Goal: Task Accomplishment & Management: Manage account settings

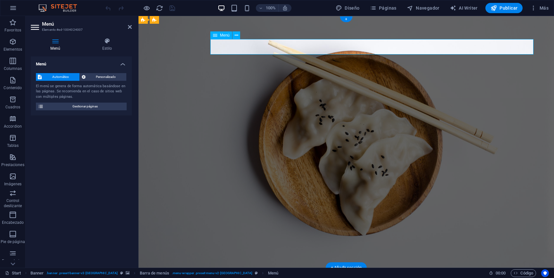
click at [37, 28] on icon at bounding box center [36, 27] width 10 height 10
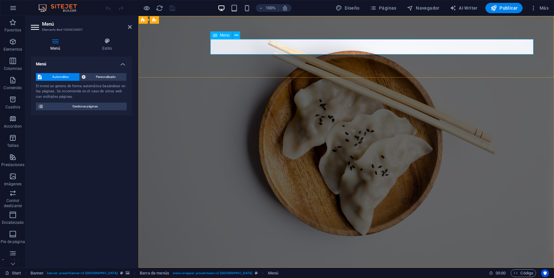
click at [97, 105] on span "Gestionar páginas" at bounding box center [85, 107] width 79 height 8
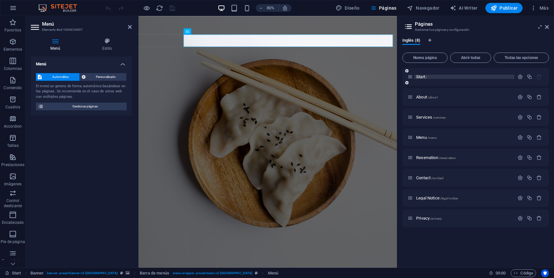
click at [419, 78] on span "Start /" at bounding box center [421, 76] width 11 height 5
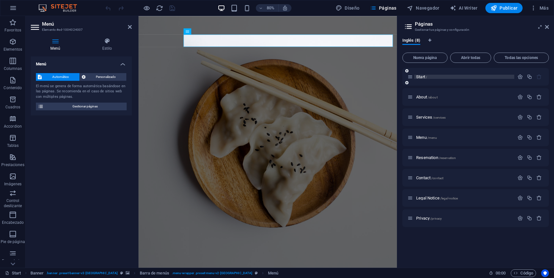
click at [424, 79] on span "Start /" at bounding box center [421, 76] width 11 height 5
click at [411, 77] on icon at bounding box center [409, 76] width 5 height 5
click at [422, 78] on span "Start /" at bounding box center [421, 76] width 11 height 5
click at [414, 80] on div "Start /" at bounding box center [460, 76] width 107 height 7
click at [410, 41] on span "Inglés (8)" at bounding box center [411, 41] width 18 height 9
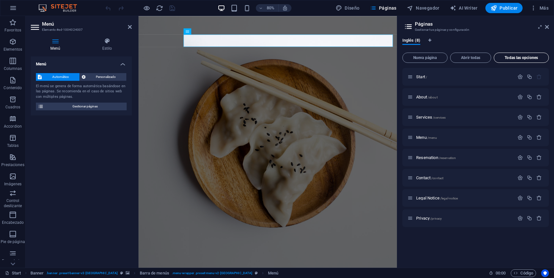
click at [514, 61] on button "Todas las opciones" at bounding box center [521, 58] width 55 height 10
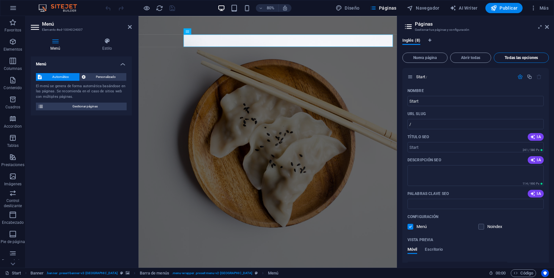
scroll to position [1768, 0]
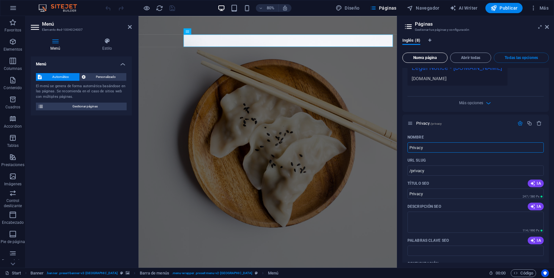
click at [421, 59] on span "Nueva página" at bounding box center [424, 58] width 39 height 4
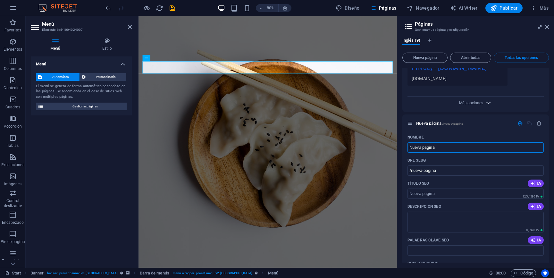
click at [489, 106] on icon "button" at bounding box center [488, 102] width 7 height 7
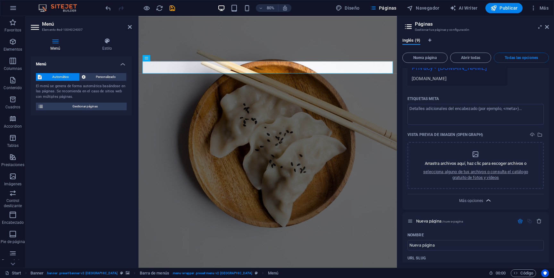
click at [489, 104] on div "Etiquetas meta" at bounding box center [475, 99] width 136 height 10
click at [489, 121] on textarea "Etiquetas meta ​" at bounding box center [475, 114] width 136 height 21
click at [546, 26] on icon at bounding box center [547, 26] width 4 height 5
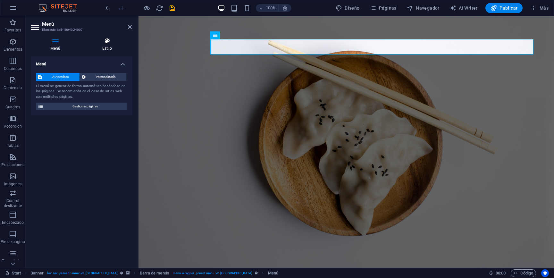
click at [102, 45] on h4 "Estilo" at bounding box center [106, 44] width 49 height 13
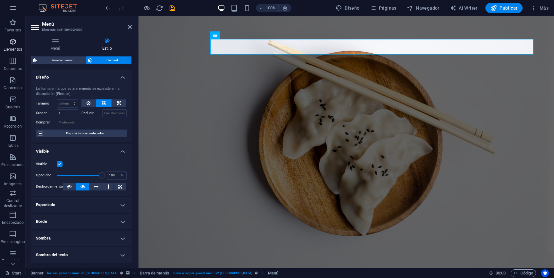
click at [13, 47] on p "Elementos" at bounding box center [13, 49] width 19 height 5
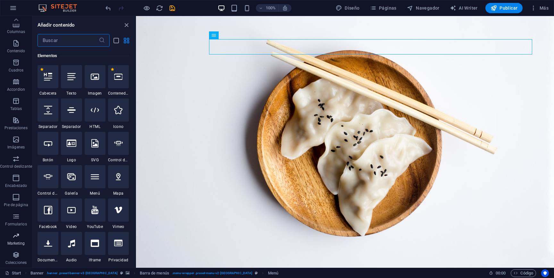
scroll to position [0, 0]
click at [384, 10] on span "Páginas" at bounding box center [383, 8] width 27 height 6
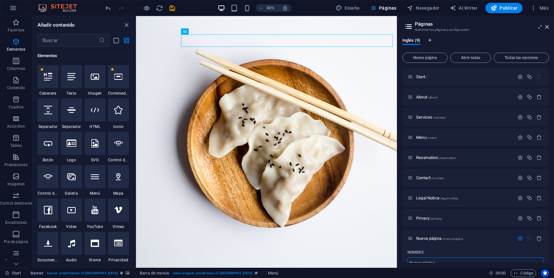
scroll to position [5, 0]
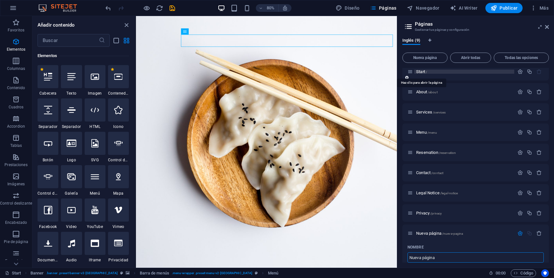
click at [419, 71] on span "Start /" at bounding box center [421, 71] width 11 height 5
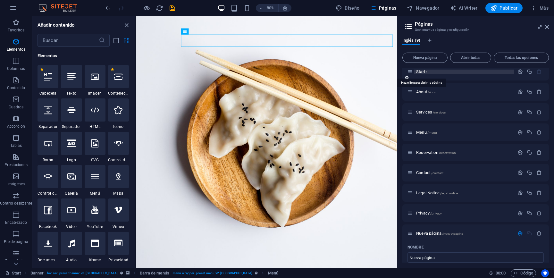
click at [419, 71] on span "Start /" at bounding box center [421, 71] width 11 height 5
click at [423, 92] on span "About /about" at bounding box center [426, 91] width 21 height 5
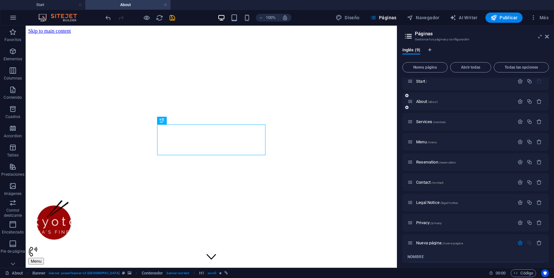
scroll to position [0, 0]
click at [422, 81] on span "Start /" at bounding box center [421, 81] width 11 height 5
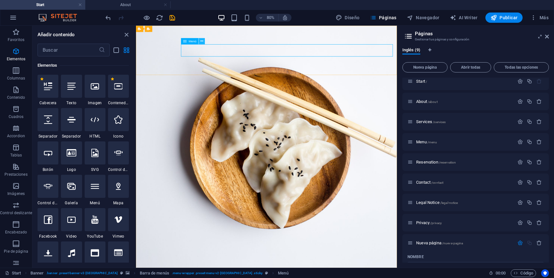
click at [202, 41] on icon at bounding box center [201, 40] width 3 height 5
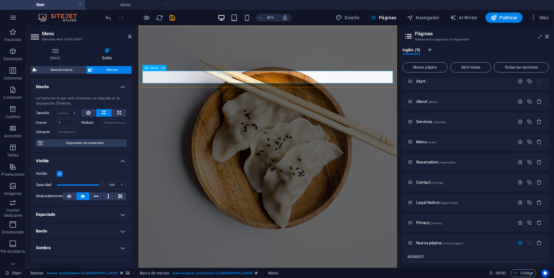
click at [58, 53] on icon at bounding box center [55, 50] width 49 height 6
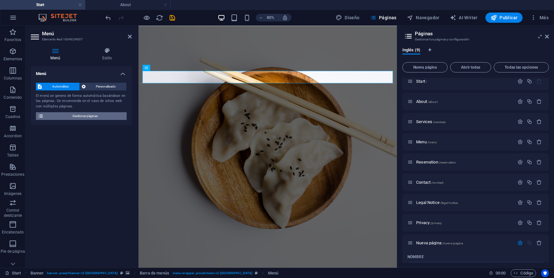
click at [43, 117] on icon at bounding box center [41, 116] width 6 height 8
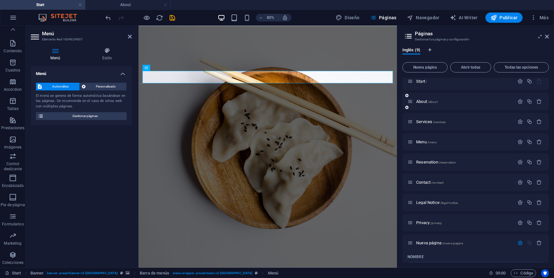
click at [410, 101] on icon at bounding box center [409, 101] width 5 height 5
click at [425, 103] on span "About /about" at bounding box center [426, 101] width 21 height 5
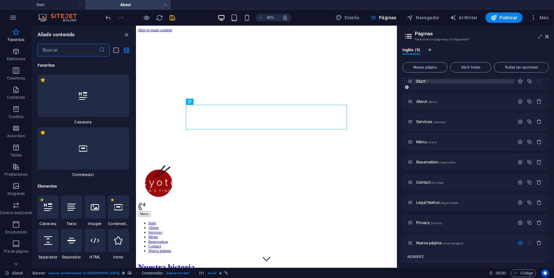
click at [421, 80] on span "Start /" at bounding box center [421, 81] width 11 height 5
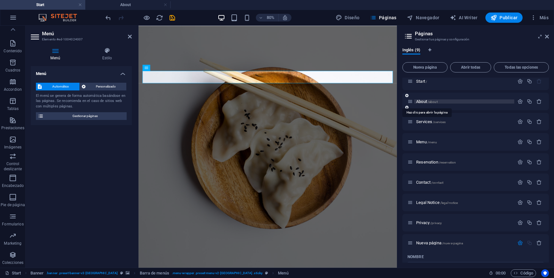
click at [422, 101] on span "About /about" at bounding box center [426, 101] width 21 height 5
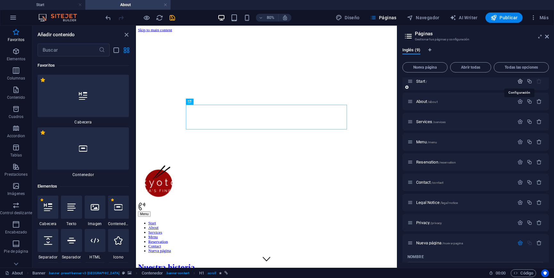
click at [519, 80] on icon "button" at bounding box center [519, 81] width 5 height 5
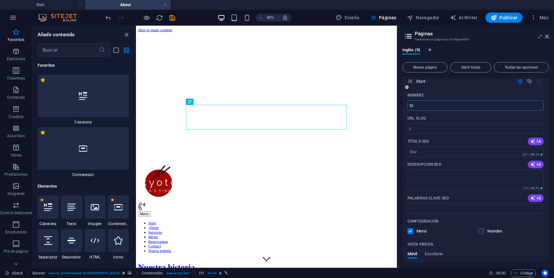
type input "S"
type input "Inicio"
type input "/inicio"
type input "Inicio"
click at [426, 82] on span "Inicio /inicio" at bounding box center [426, 81] width 20 height 5
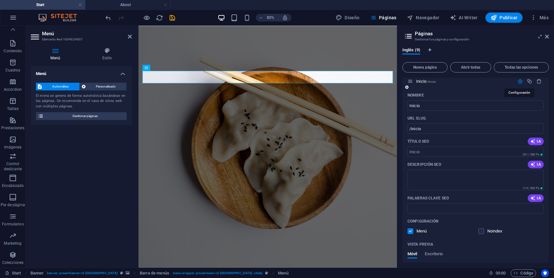
click at [518, 81] on icon "button" at bounding box center [519, 81] width 5 height 5
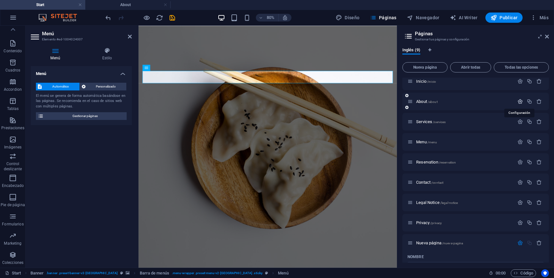
click at [521, 103] on icon "button" at bounding box center [519, 101] width 5 height 5
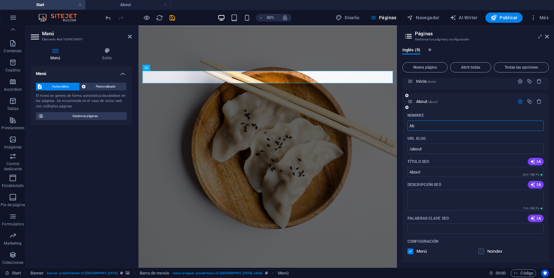
type input "A"
type input "/"
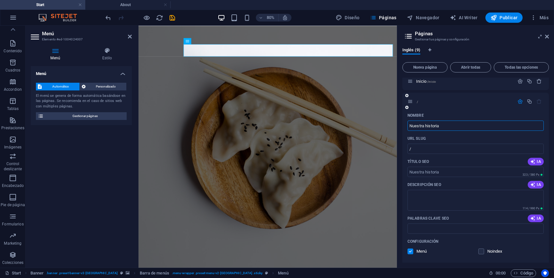
type input "Nuestra historia"
type input "/nuestra-historia"
type input "Nuestra historia"
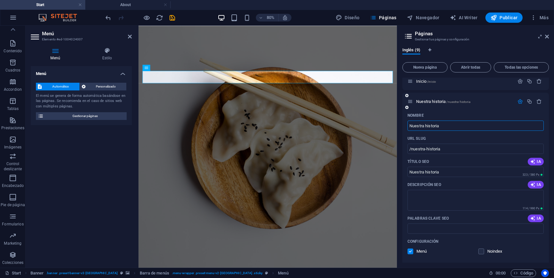
click at [518, 101] on icon "button" at bounding box center [519, 101] width 5 height 5
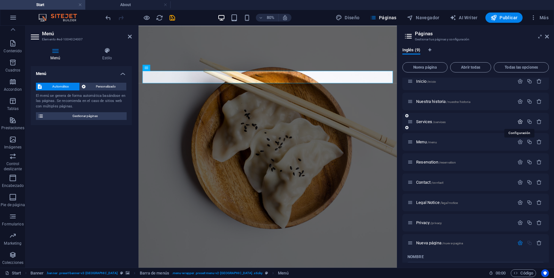
click at [519, 122] on icon "button" at bounding box center [519, 121] width 5 height 5
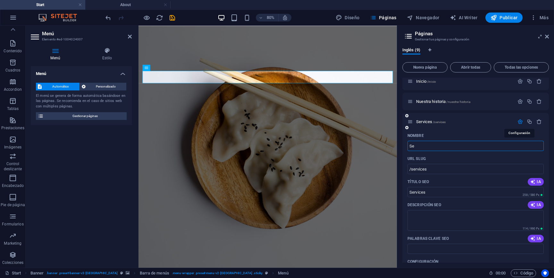
type input "S"
type input "P"
type input "/"
type input "Product"
type input "/produc"
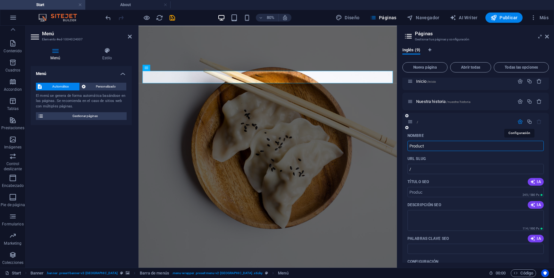
type input "Produc"
type input "Productos"
type input "/productos"
type input "Productos"
click at [518, 119] on icon "button" at bounding box center [519, 121] width 5 height 5
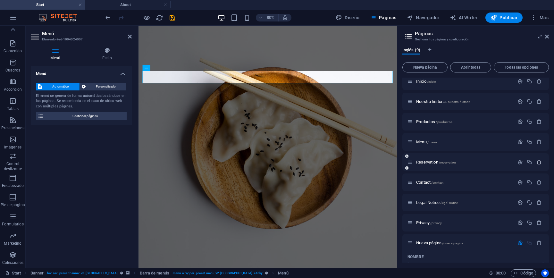
click at [538, 161] on icon "button" at bounding box center [538, 161] width 5 height 5
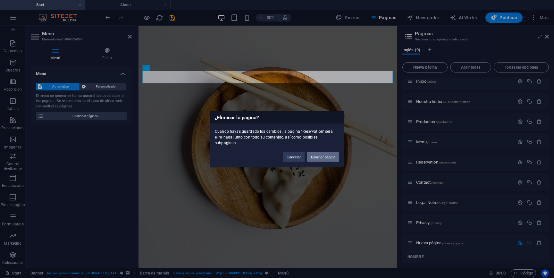
click at [316, 152] on button "Eliminar página" at bounding box center [323, 157] width 32 height 10
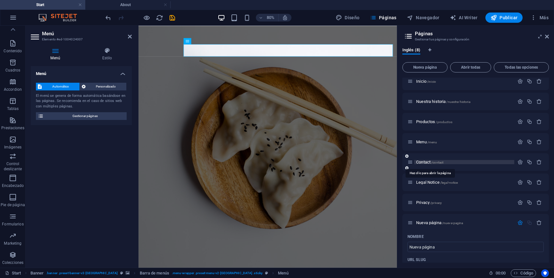
click at [434, 162] on span "/contact" at bounding box center [437, 163] width 12 height 4
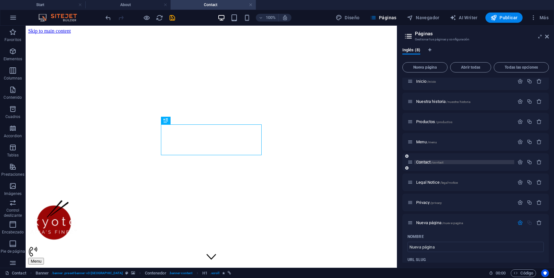
scroll to position [0, 0]
click at [517, 162] on icon "button" at bounding box center [519, 161] width 5 height 5
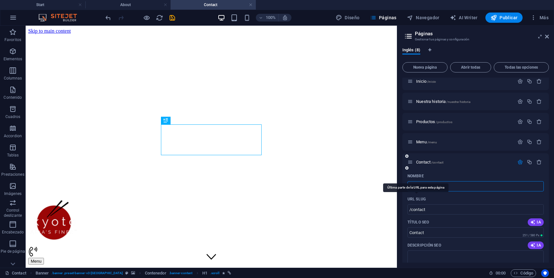
type input "C"
type input "/"
type input "Contacto"
type input "/contacto"
type input "Contacto"
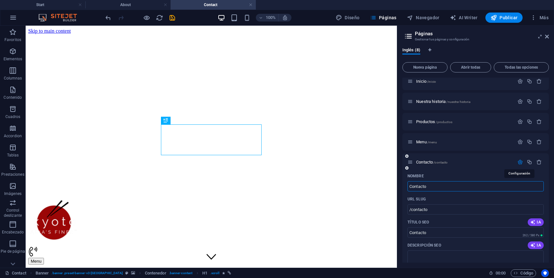
click at [517, 163] on icon "button" at bounding box center [519, 161] width 5 height 5
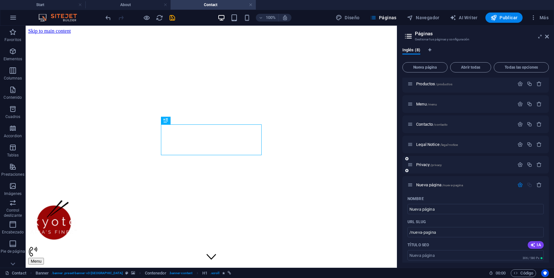
scroll to position [45, 0]
click at [539, 183] on icon "button" at bounding box center [538, 182] width 5 height 5
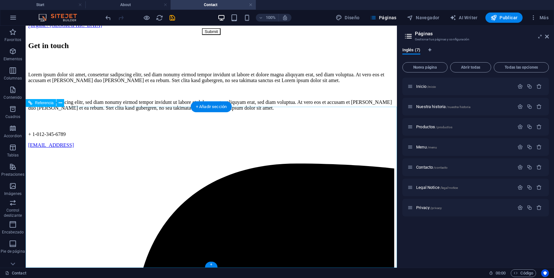
scroll to position [410, 0]
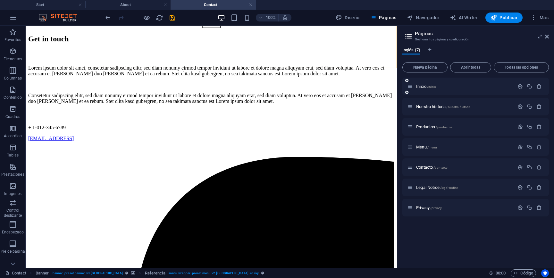
click at [422, 90] on div "Inicio /inicio" at bounding box center [475, 87] width 147 height 18
click at [422, 86] on span "Inicio /inicio" at bounding box center [426, 86] width 20 height 5
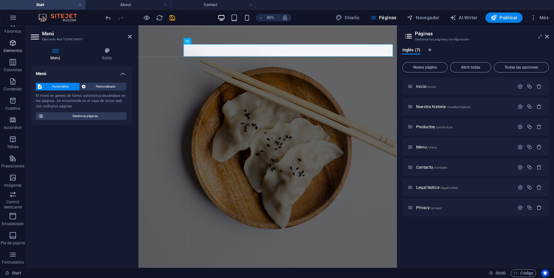
scroll to position [0, 0]
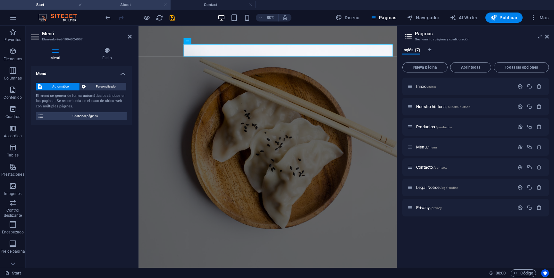
click at [166, 5] on link at bounding box center [166, 5] width 4 height 6
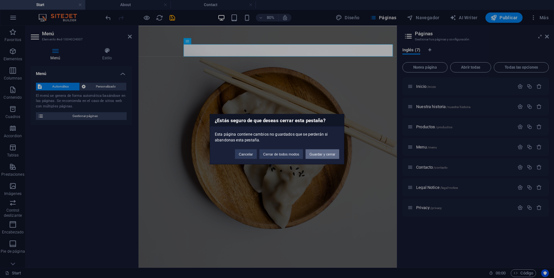
click at [319, 155] on button "Guardar y cerrar" at bounding box center [323, 154] width 34 height 10
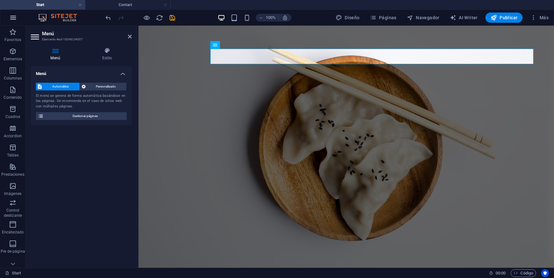
click at [13, 14] on icon "button" at bounding box center [13, 18] width 8 height 8
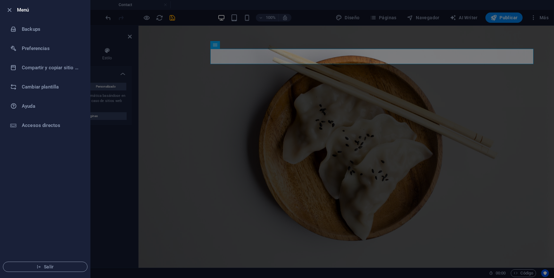
click at [201, 133] on div at bounding box center [277, 139] width 554 height 278
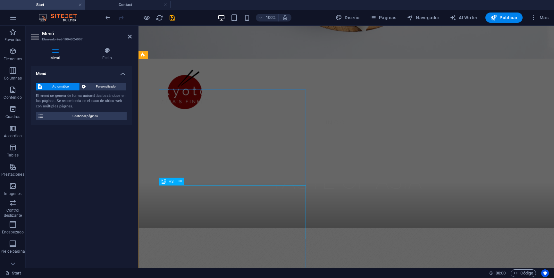
scroll to position [209, 0]
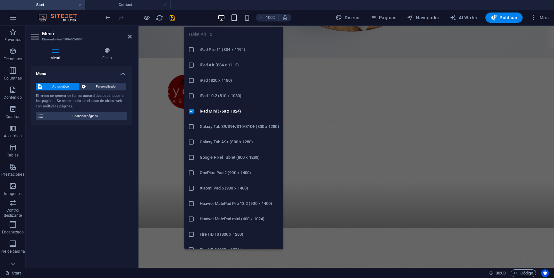
click at [233, 19] on icon "button" at bounding box center [234, 17] width 7 height 7
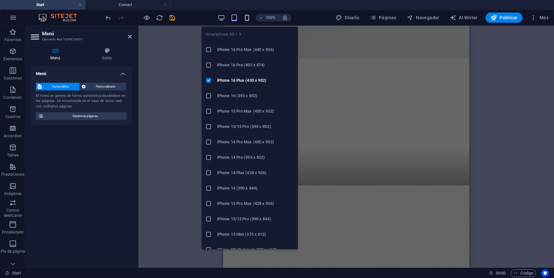
click at [248, 16] on icon "button" at bounding box center [246, 17] width 7 height 7
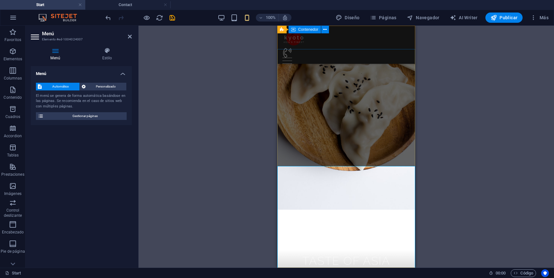
scroll to position [0, 0]
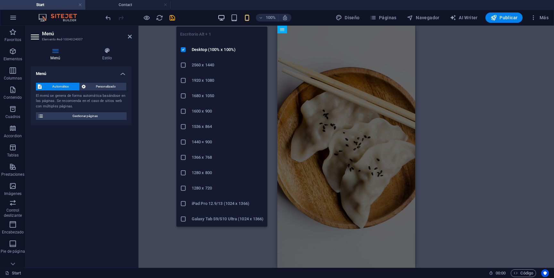
click at [222, 18] on icon "button" at bounding box center [221, 17] width 7 height 7
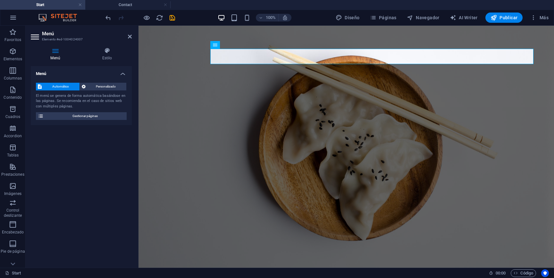
click at [172, 13] on div at bounding box center [140, 18] width 72 height 10
click at [172, 20] on icon "save" at bounding box center [172, 17] width 7 height 7
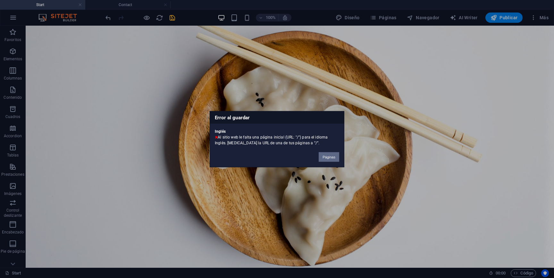
click at [326, 155] on button "Páginas" at bounding box center [329, 157] width 21 height 10
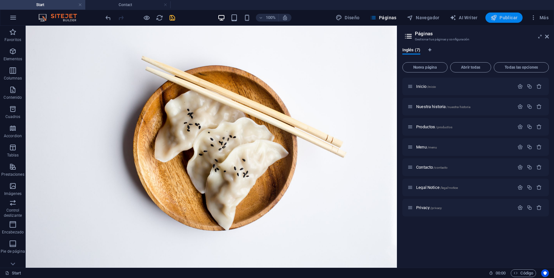
click at [505, 16] on span "Publicar" at bounding box center [504, 17] width 27 height 6
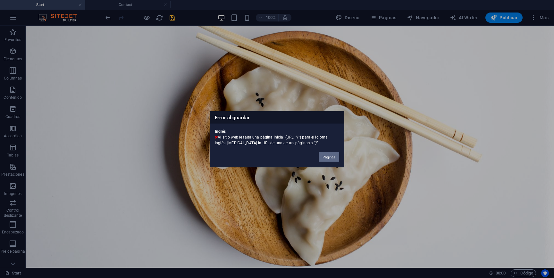
click at [329, 156] on button "Páginas" at bounding box center [329, 157] width 21 height 10
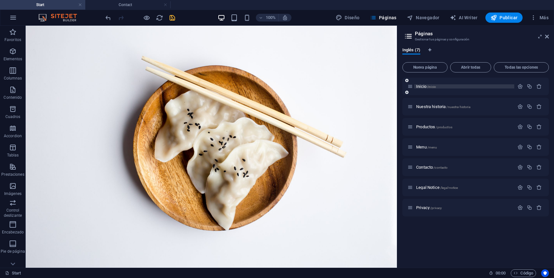
click at [424, 88] on span "Inicio /inicio" at bounding box center [426, 86] width 20 height 5
click at [520, 89] on icon "button" at bounding box center [519, 86] width 5 height 5
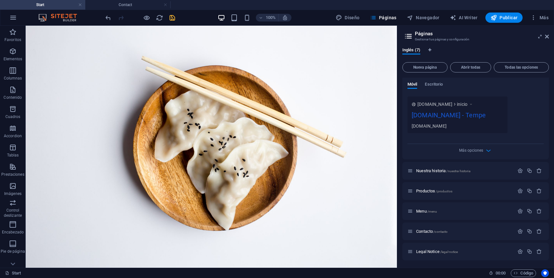
scroll to position [178, 0]
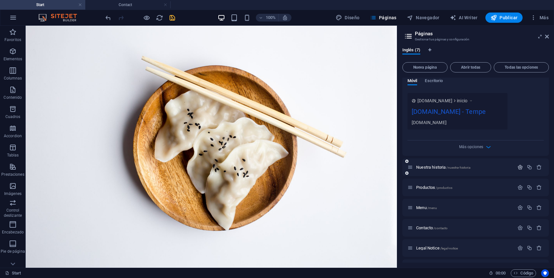
click at [519, 167] on icon "button" at bounding box center [519, 166] width 5 height 5
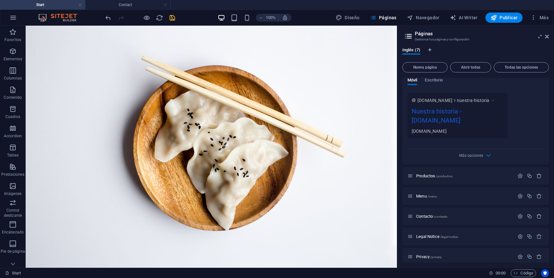
scroll to position [443, 0]
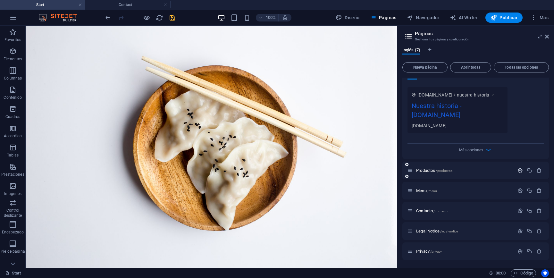
click at [521, 170] on icon "button" at bounding box center [519, 170] width 5 height 5
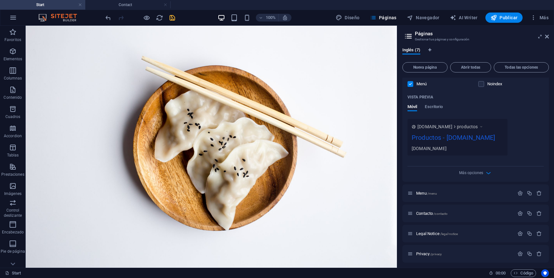
scroll to position [682, 0]
click at [520, 190] on icon "button" at bounding box center [519, 190] width 5 height 5
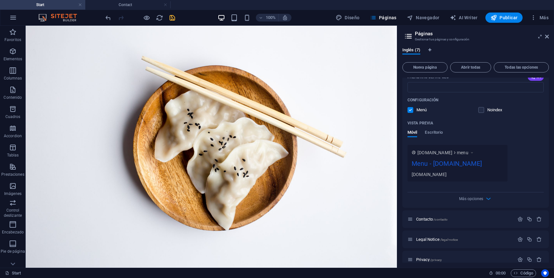
scroll to position [921, 0]
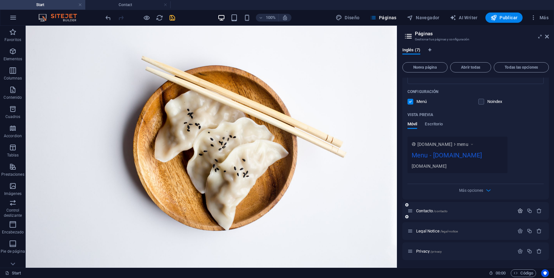
click at [519, 208] on icon "button" at bounding box center [519, 210] width 5 height 5
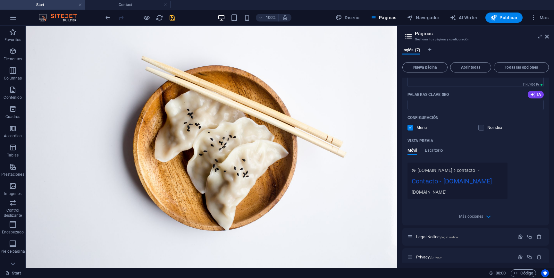
scroll to position [1160, 0]
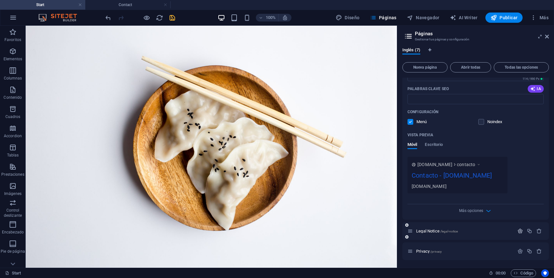
click at [518, 231] on icon "button" at bounding box center [519, 230] width 5 height 5
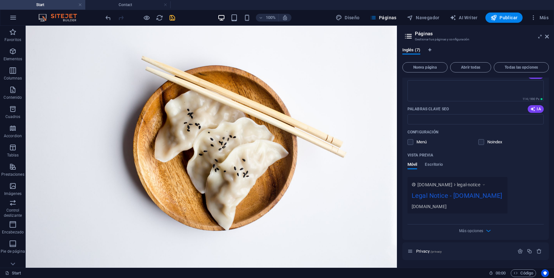
scroll to position [1408, 0]
click at [520, 251] on icon "button" at bounding box center [519, 250] width 5 height 5
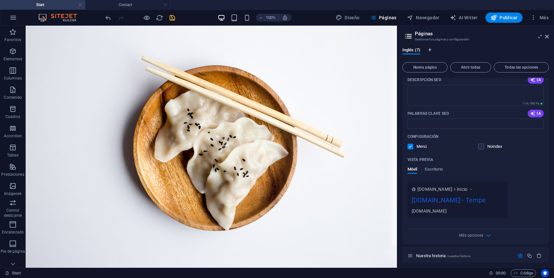
scroll to position [0, 0]
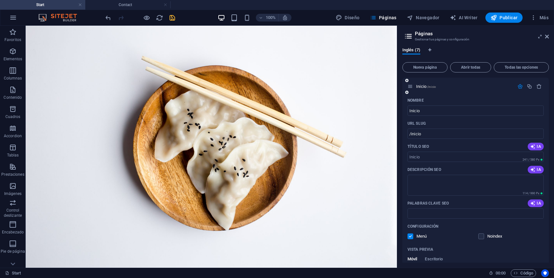
click at [519, 85] on icon "button" at bounding box center [519, 86] width 5 height 5
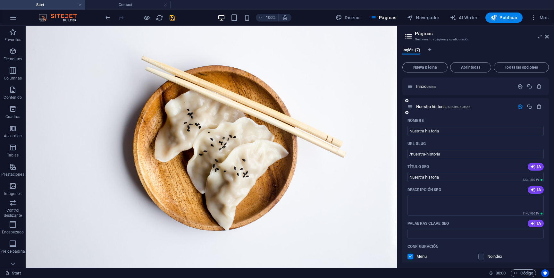
click at [519, 106] on icon "button" at bounding box center [519, 106] width 5 height 5
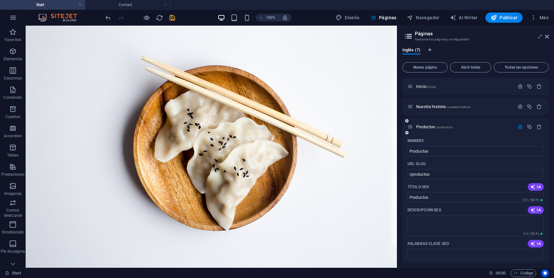
click at [518, 125] on icon "button" at bounding box center [519, 126] width 5 height 5
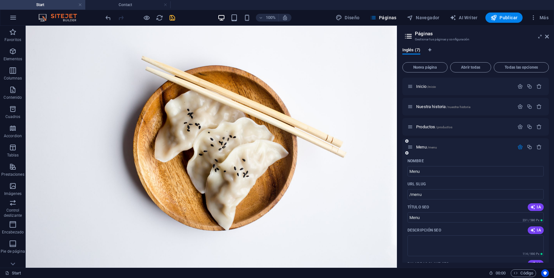
click at [519, 148] on icon "button" at bounding box center [519, 146] width 5 height 5
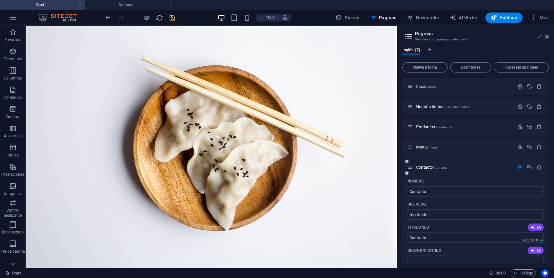
click at [518, 165] on icon "button" at bounding box center [519, 166] width 5 height 5
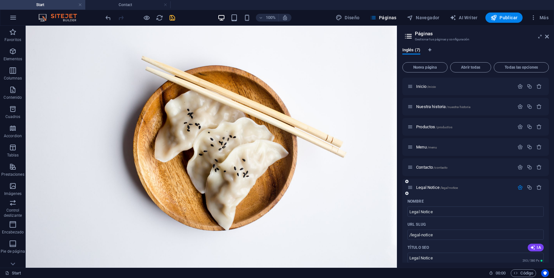
click at [519, 189] on icon "button" at bounding box center [519, 187] width 5 height 5
click at [518, 210] on icon "button" at bounding box center [519, 207] width 5 height 5
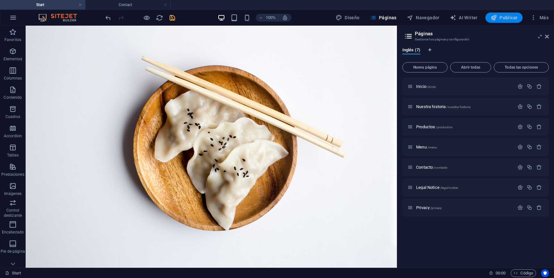
click at [506, 18] on span "Publicar" at bounding box center [504, 17] width 27 height 6
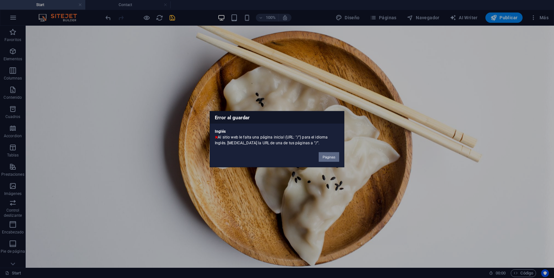
click at [322, 155] on button "Páginas" at bounding box center [329, 157] width 21 height 10
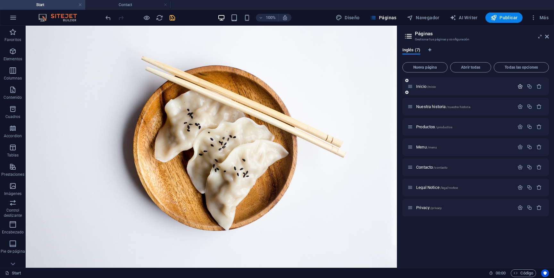
click at [520, 87] on icon "button" at bounding box center [519, 86] width 5 height 5
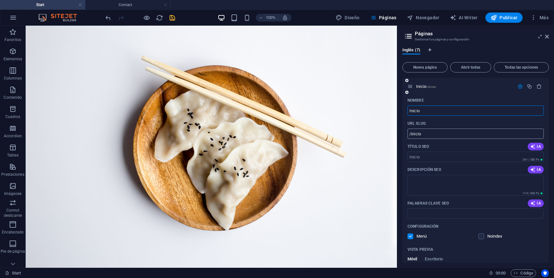
click at [433, 134] on input "/inicio" at bounding box center [475, 134] width 136 height 10
type input "/"
click at [518, 86] on icon "button" at bounding box center [519, 86] width 5 height 5
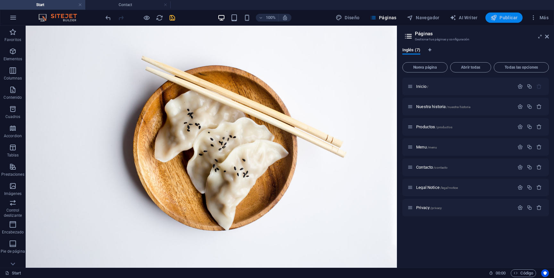
click at [502, 17] on span "Publicar" at bounding box center [504, 17] width 27 height 6
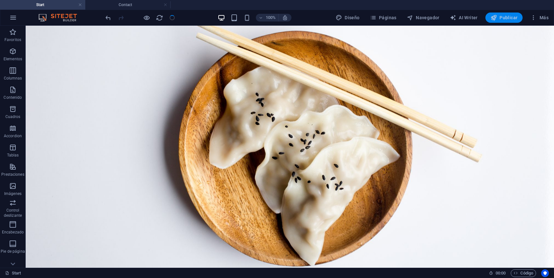
click at [502, 17] on span "Publicar" at bounding box center [504, 17] width 27 height 6
click at [507, 20] on span "Publicar" at bounding box center [504, 17] width 27 height 6
